Goal: Information Seeking & Learning: Learn about a topic

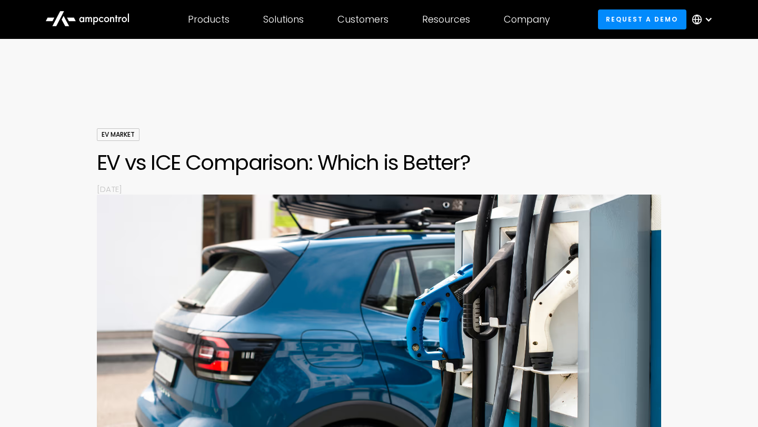
click at [219, 26] on div "Products Products Energy Management Load management, cost optimization, oversub…" at bounding box center [208, 19] width 75 height 37
click at [222, 24] on div "Products" at bounding box center [209, 20] width 42 height 12
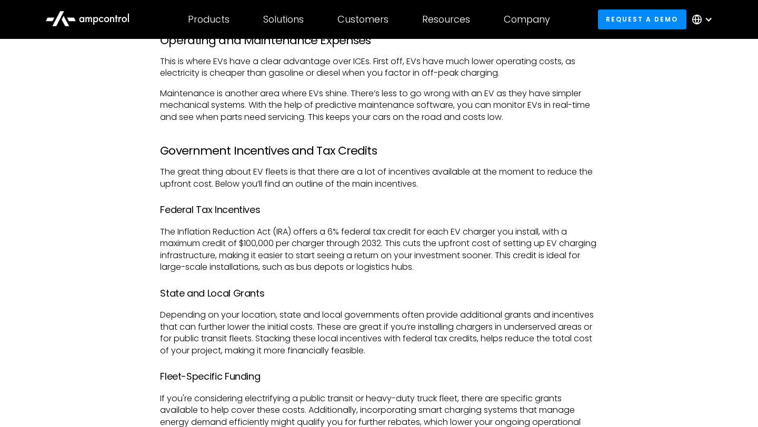
scroll to position [2690, 0]
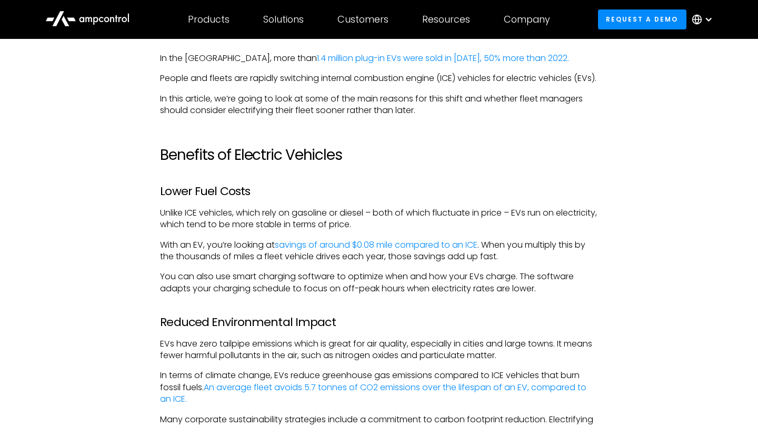
scroll to position [1057, 0]
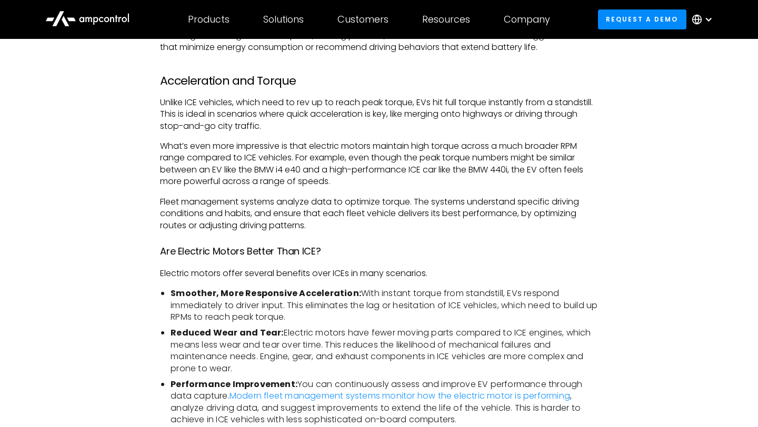
scroll to position [1799, 0]
